Goal: Task Accomplishment & Management: Use online tool/utility

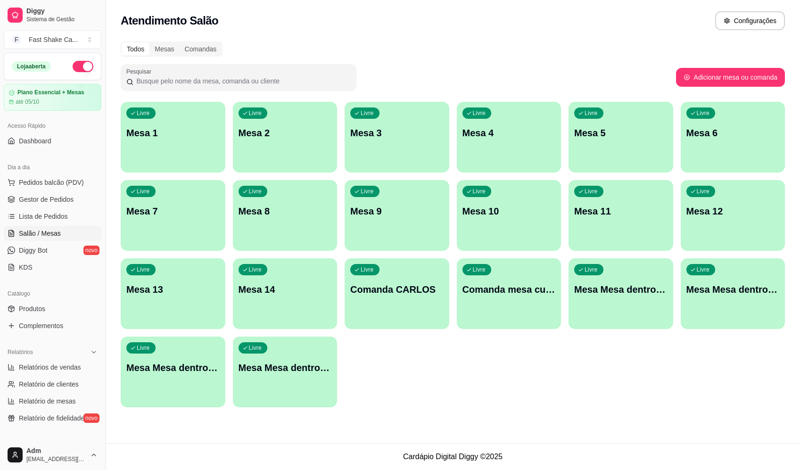
click at [752, 296] on div "Livre Mesa Mesa dentro laranja" at bounding box center [733, 287] width 105 height 59
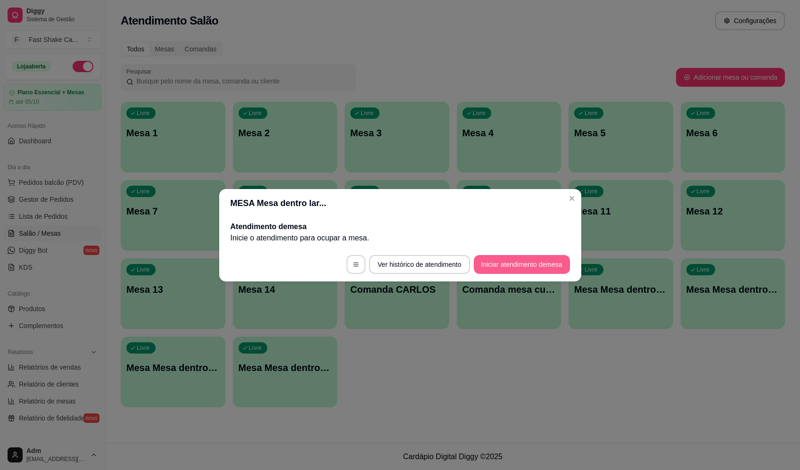
click at [507, 263] on button "Iniciar atendimento de mesa" at bounding box center [522, 264] width 96 height 19
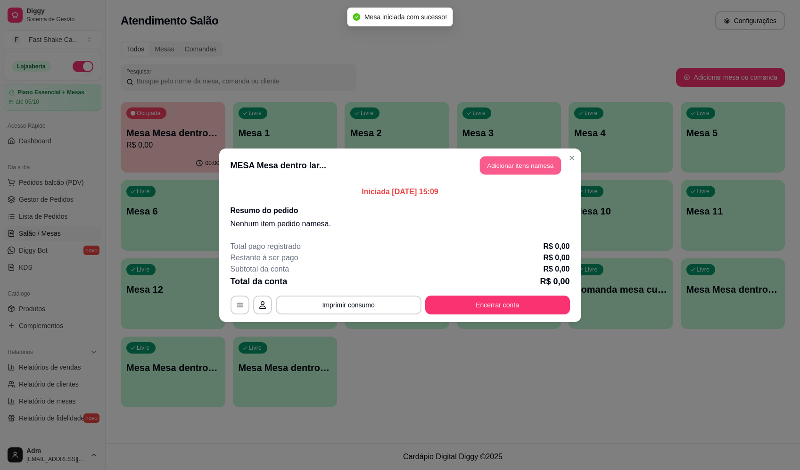
click at [502, 160] on button "Adicionar itens na mesa" at bounding box center [520, 165] width 81 height 18
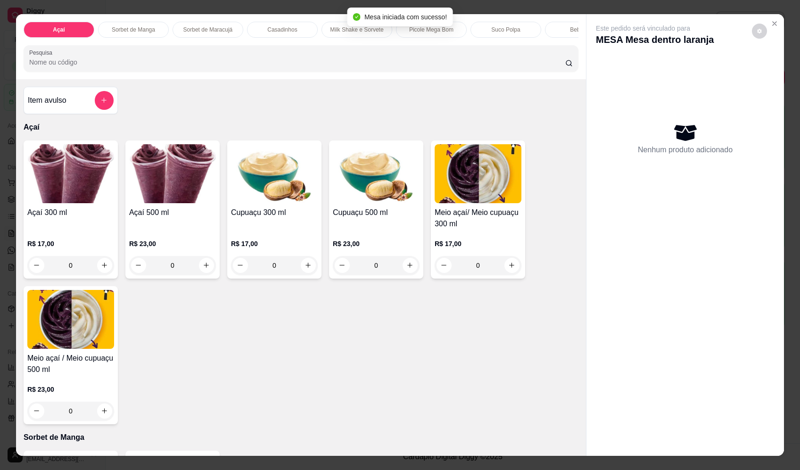
click at [90, 107] on div "Item avulso" at bounding box center [71, 100] width 86 height 19
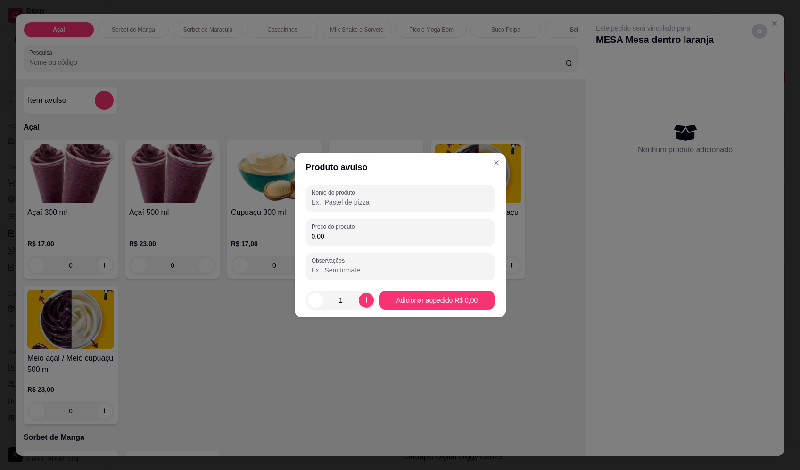
click at [378, 182] on div "Nome do produto Preço do produto 0,00 Observações" at bounding box center [400, 232] width 211 height 102
click at [386, 192] on div at bounding box center [400, 198] width 177 height 19
type input "SORVETE"
click at [362, 234] on input "0,00" at bounding box center [400, 235] width 177 height 9
type input "18,02"
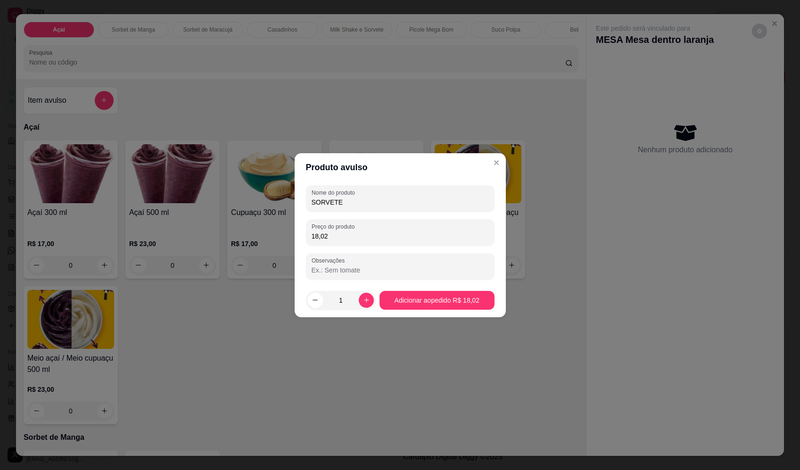
click at [471, 310] on footer "1 Adicionar ao pedido R$ 18,02" at bounding box center [400, 300] width 211 height 34
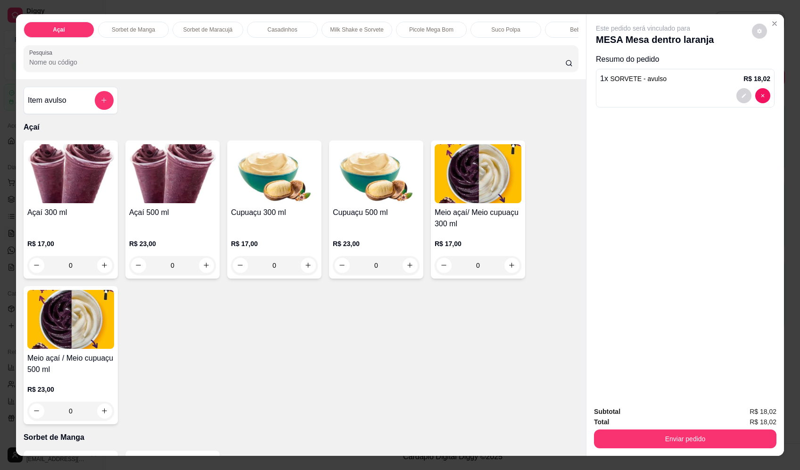
click at [99, 103] on button "add-separate-item" at bounding box center [104, 100] width 19 height 19
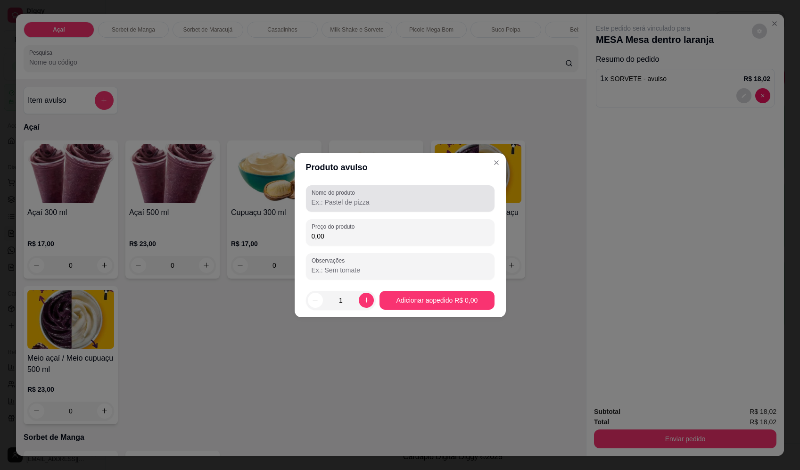
click at [330, 203] on input "Nome do produto" at bounding box center [400, 202] width 177 height 9
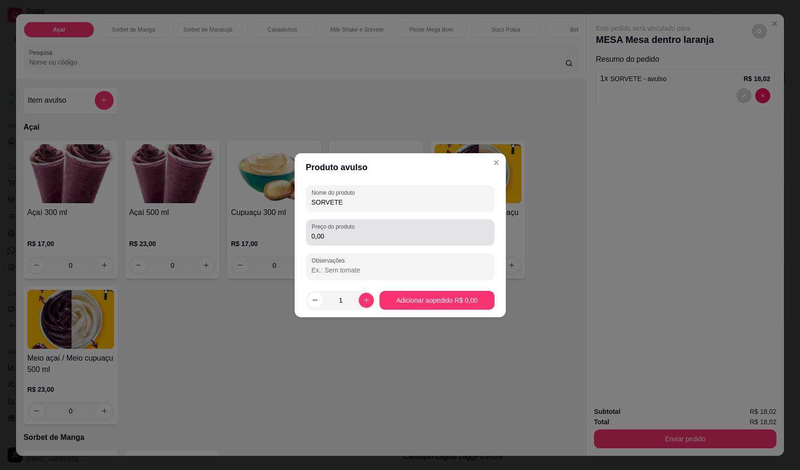
type input "SORVETE"
click at [361, 229] on div "0,00" at bounding box center [400, 232] width 177 height 19
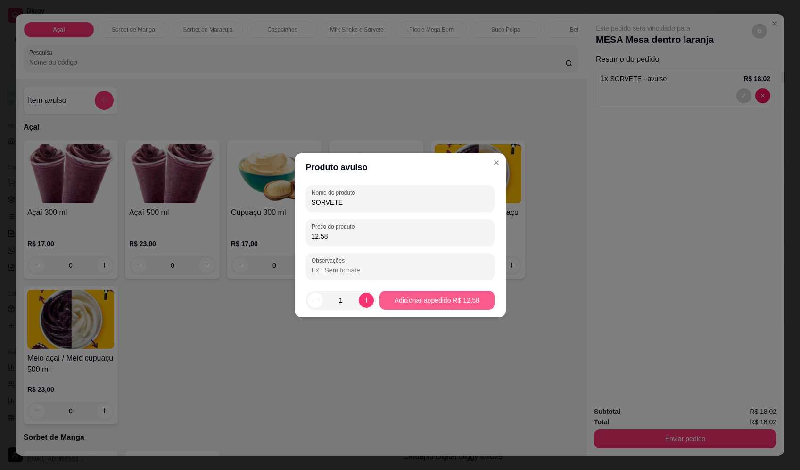
type input "12,58"
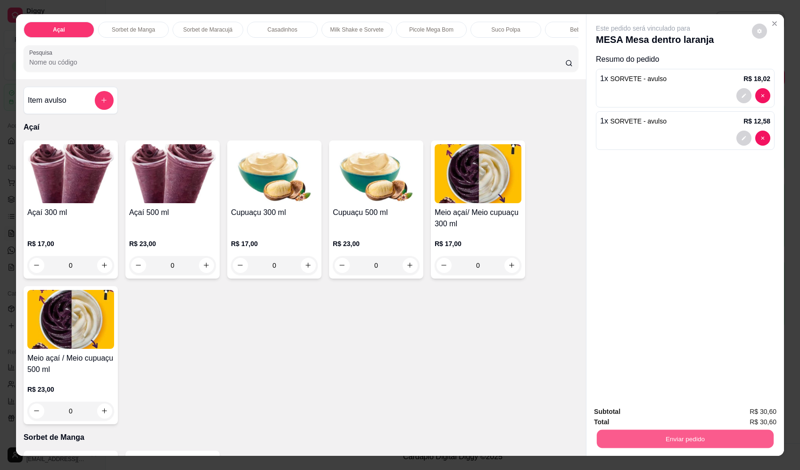
click at [686, 442] on button "Enviar pedido" at bounding box center [685, 439] width 177 height 18
click at [755, 415] on button "Enviar pedido" at bounding box center [752, 415] width 52 height 17
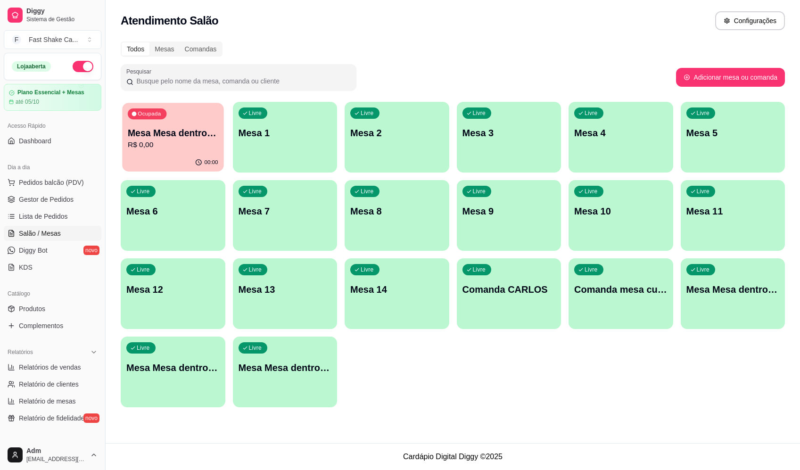
click at [130, 138] on p "Mesa Mesa dentro laranja" at bounding box center [173, 133] width 91 height 13
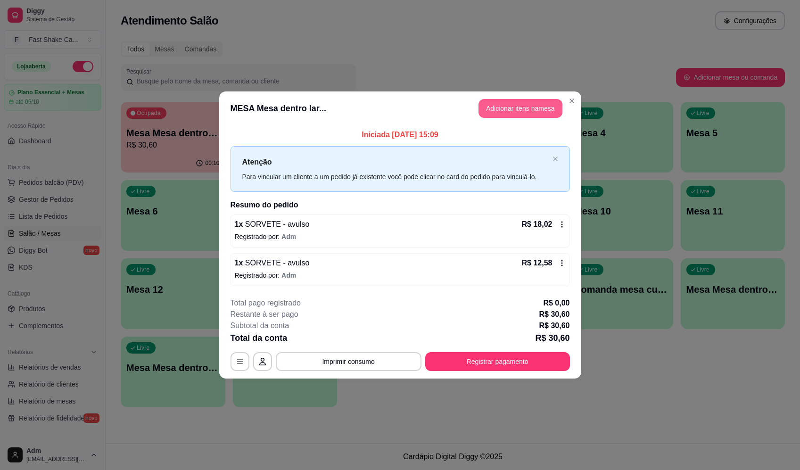
click at [496, 105] on button "Adicionar itens na mesa" at bounding box center [520, 108] width 84 height 19
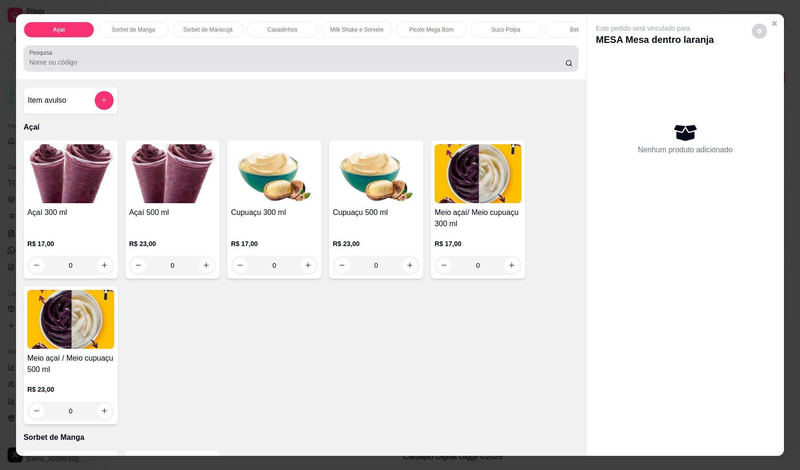
click at [112, 67] on input "Pesquisa" at bounding box center [297, 62] width 536 height 9
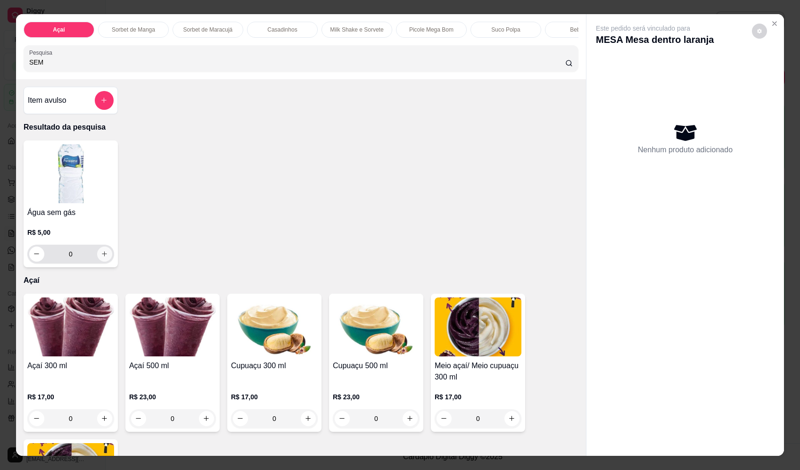
type input "SEM"
click at [101, 257] on icon "increase-product-quantity" at bounding box center [104, 253] width 7 height 7
type input "1"
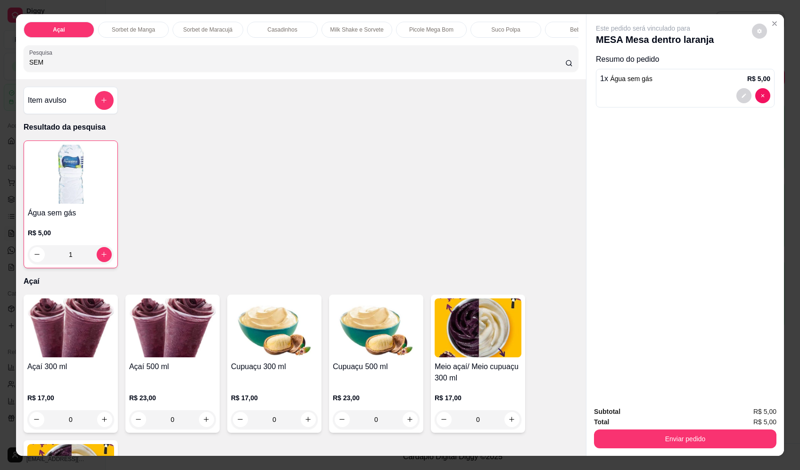
click at [678, 443] on button "Enviar pedido" at bounding box center [685, 438] width 182 height 19
click at [741, 412] on button "Enviar pedido" at bounding box center [751, 416] width 53 height 18
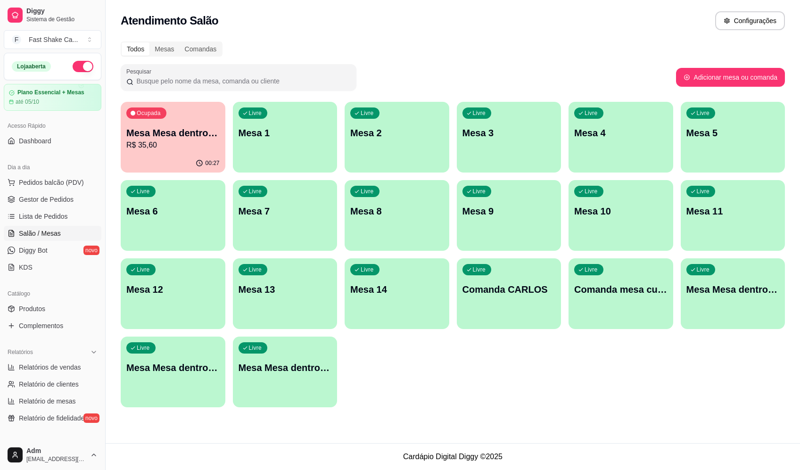
drag, startPoint x: 536, startPoint y: 371, endPoint x: 528, endPoint y: 379, distance: 11.7
click at [536, 376] on div "Ocupada Mesa Mesa dentro laranja R$ 35,60 00:27 Livre Mesa 1 Livre Mesa 2 Livre…" at bounding box center [453, 254] width 664 height 305
click at [153, 131] on p "Mesa Mesa dentro laranja" at bounding box center [172, 132] width 93 height 13
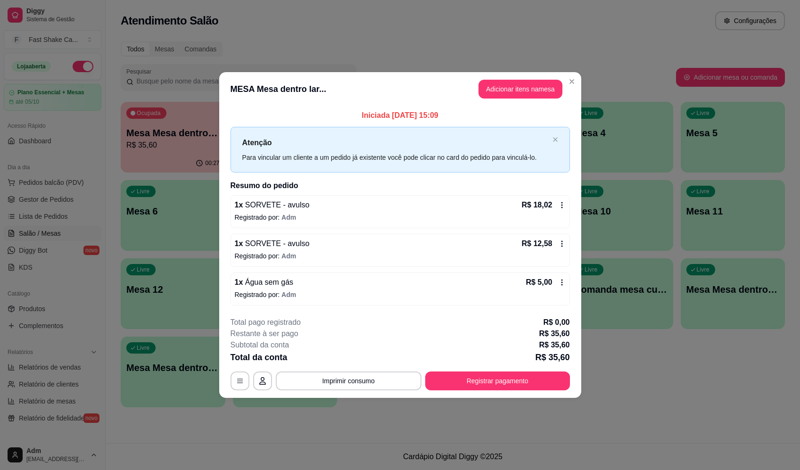
drag, startPoint x: 492, startPoint y: 370, endPoint x: 493, endPoint y: 380, distance: 10.5
click at [493, 372] on div "**********" at bounding box center [400, 354] width 339 height 74
click at [493, 382] on button "Registrar pagamento" at bounding box center [497, 380] width 145 height 19
drag, startPoint x: 447, startPoint y: 185, endPoint x: 460, endPoint y: 220, distance: 37.7
click at [447, 185] on div "Débito" at bounding box center [464, 189] width 60 height 50
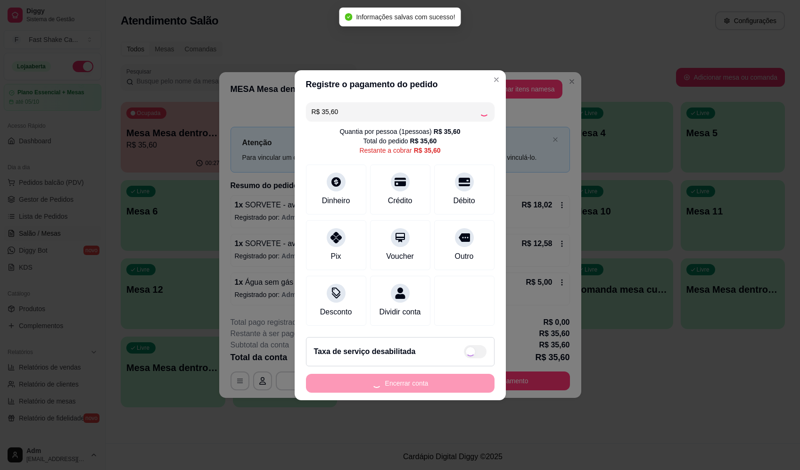
type input "R$ 0,00"
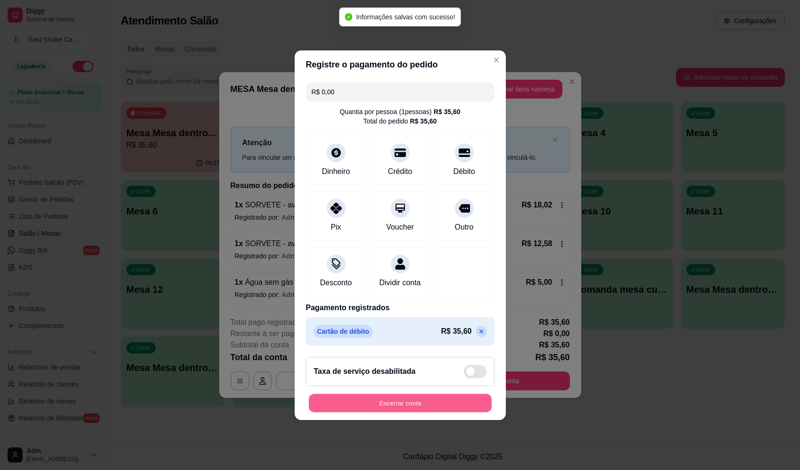
click at [468, 402] on button "Encerrar conta" at bounding box center [400, 403] width 183 height 18
